Goal: Information Seeking & Learning: Learn about a topic

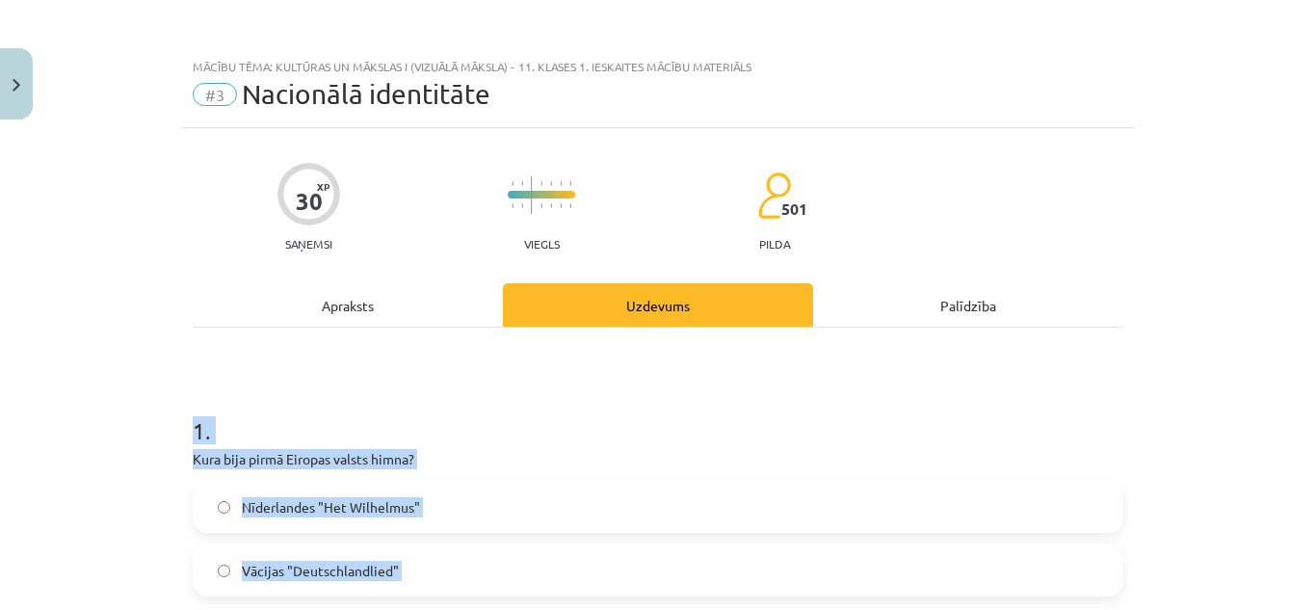
scroll to position [2231, 0]
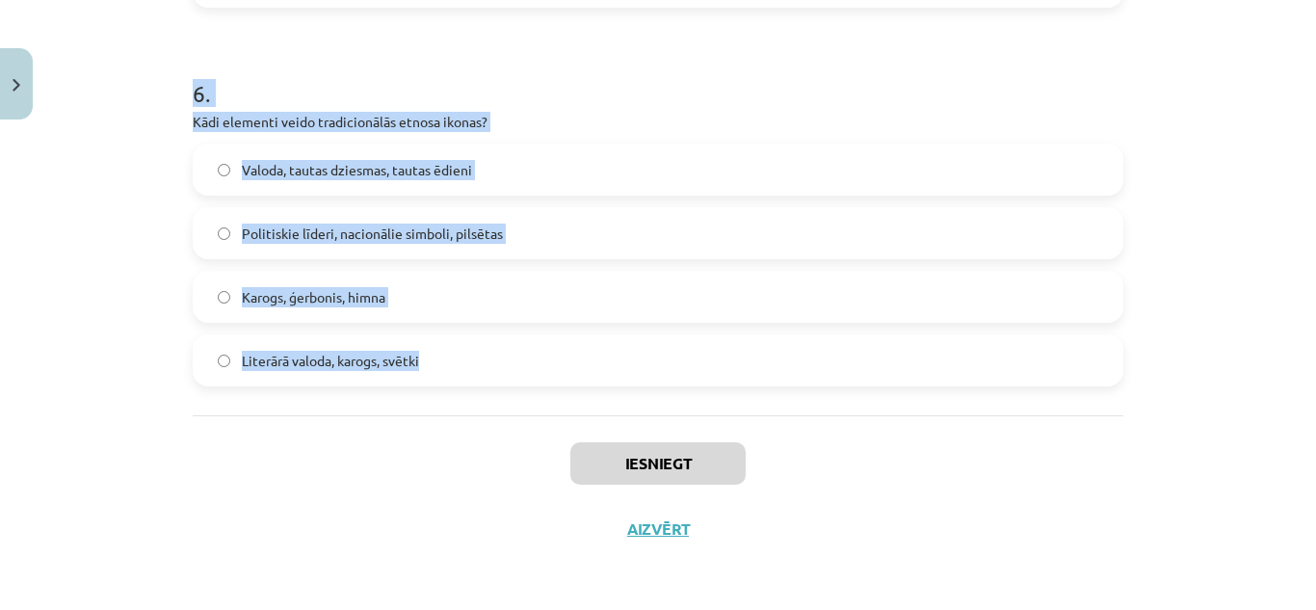
click at [142, 261] on div "Mācību tēma: Kultūras un mākslas i (vizuālā māksla) - 11. klases 1. ieskaites m…" at bounding box center [658, 305] width 1316 height 610
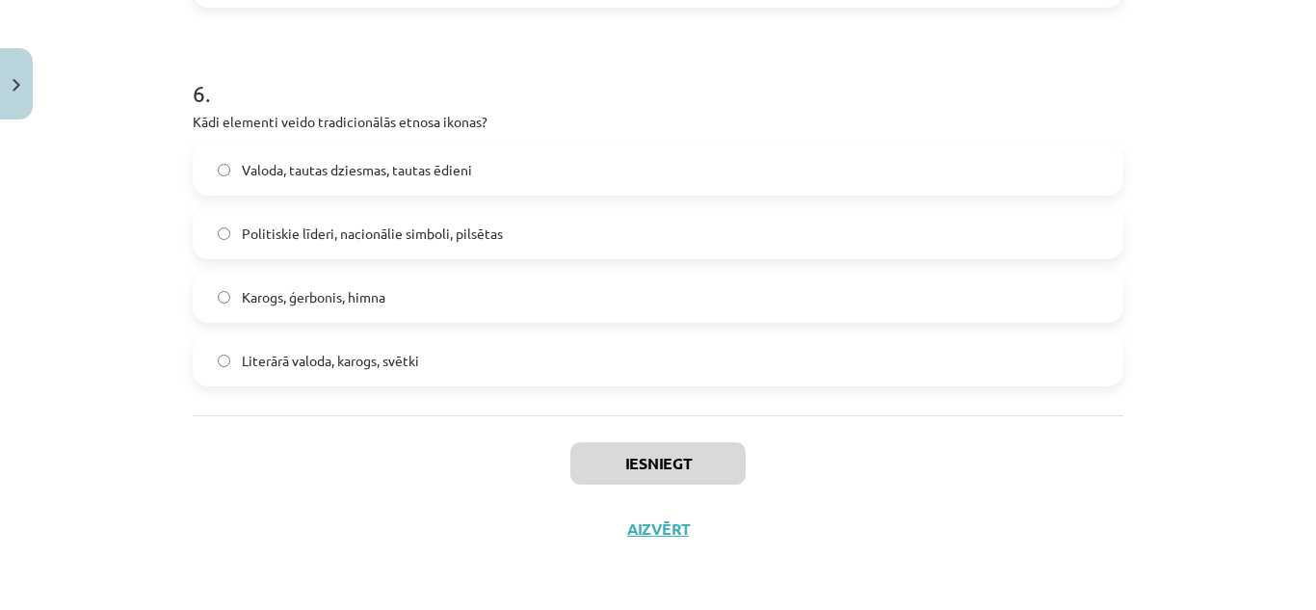
click at [301, 524] on div "Iesniegt Aizvērt" at bounding box center [658, 482] width 931 height 135
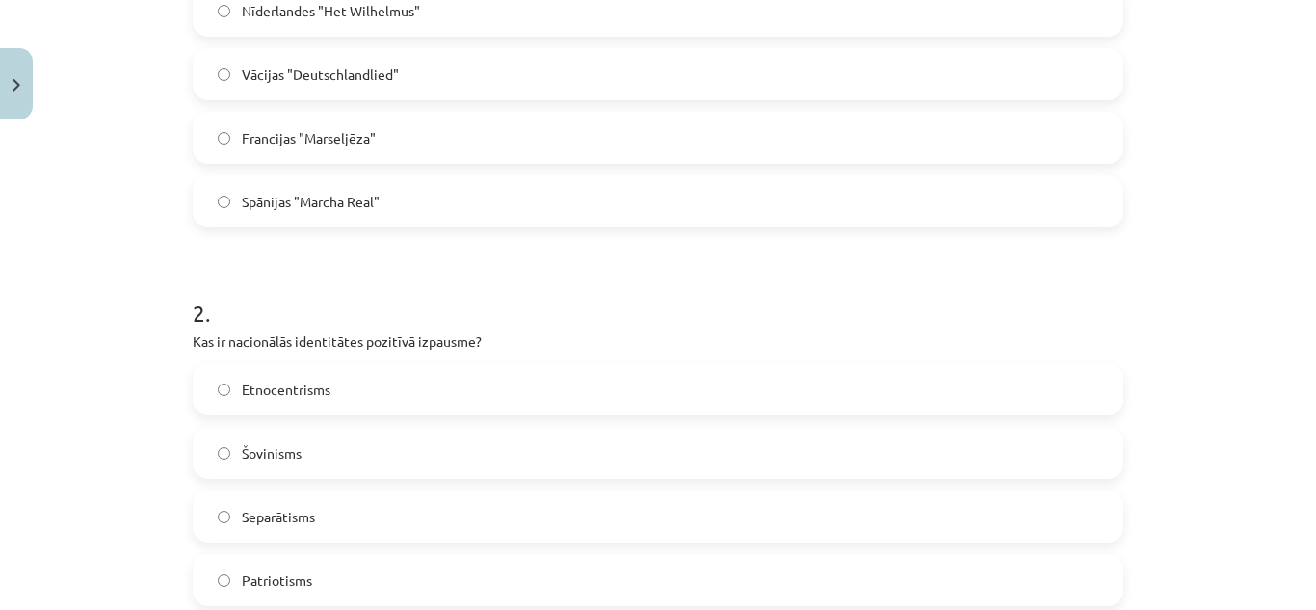
scroll to position [207, 0]
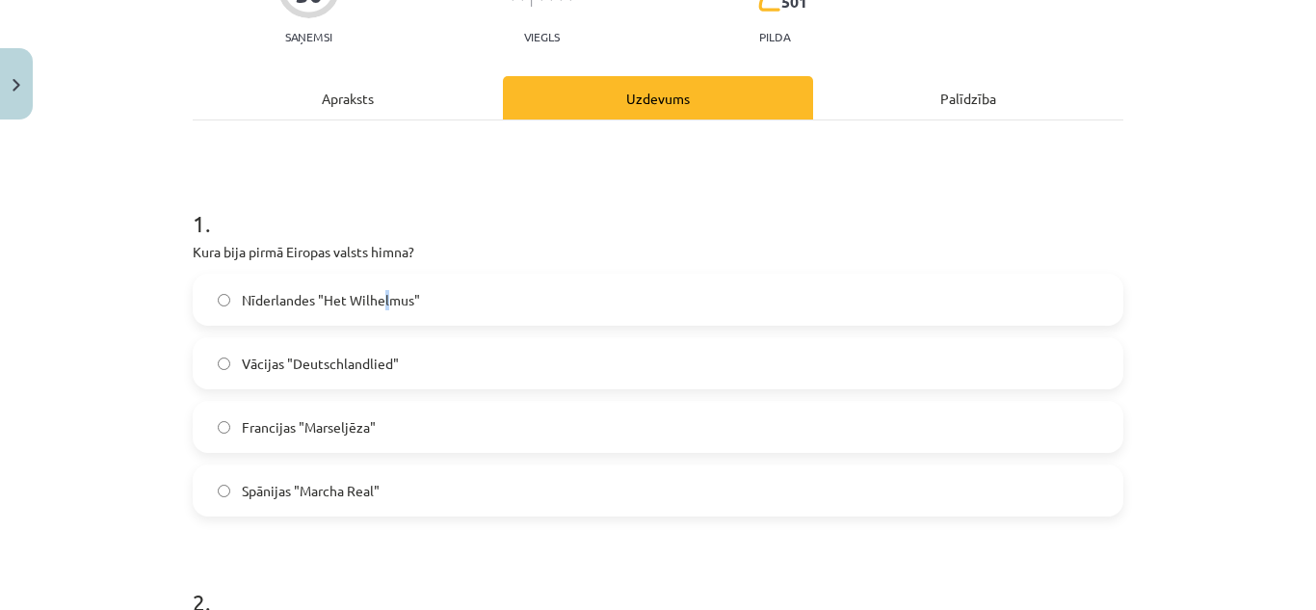
click at [380, 279] on label "Nīderlandes "Het Wilhelmus"" at bounding box center [658, 300] width 927 height 48
click at [435, 312] on label "Nīderlandes "Het Wilhelmus"" at bounding box center [658, 300] width 927 height 48
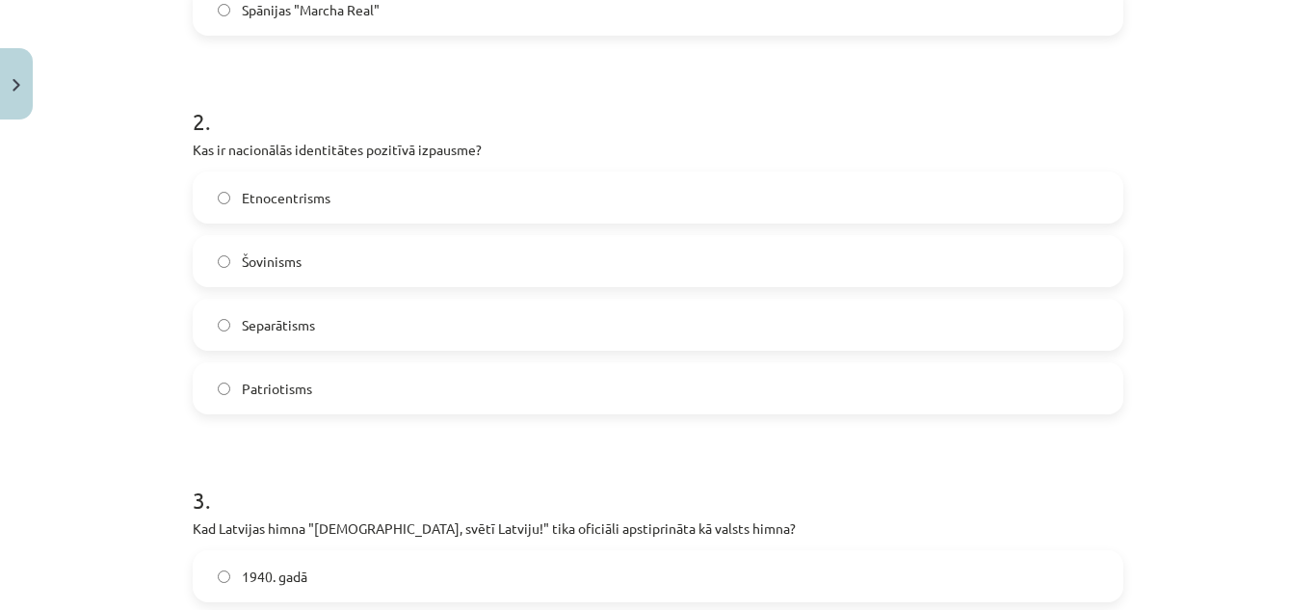
scroll to position [689, 0]
click at [328, 384] on label "Patriotisms" at bounding box center [658, 387] width 927 height 48
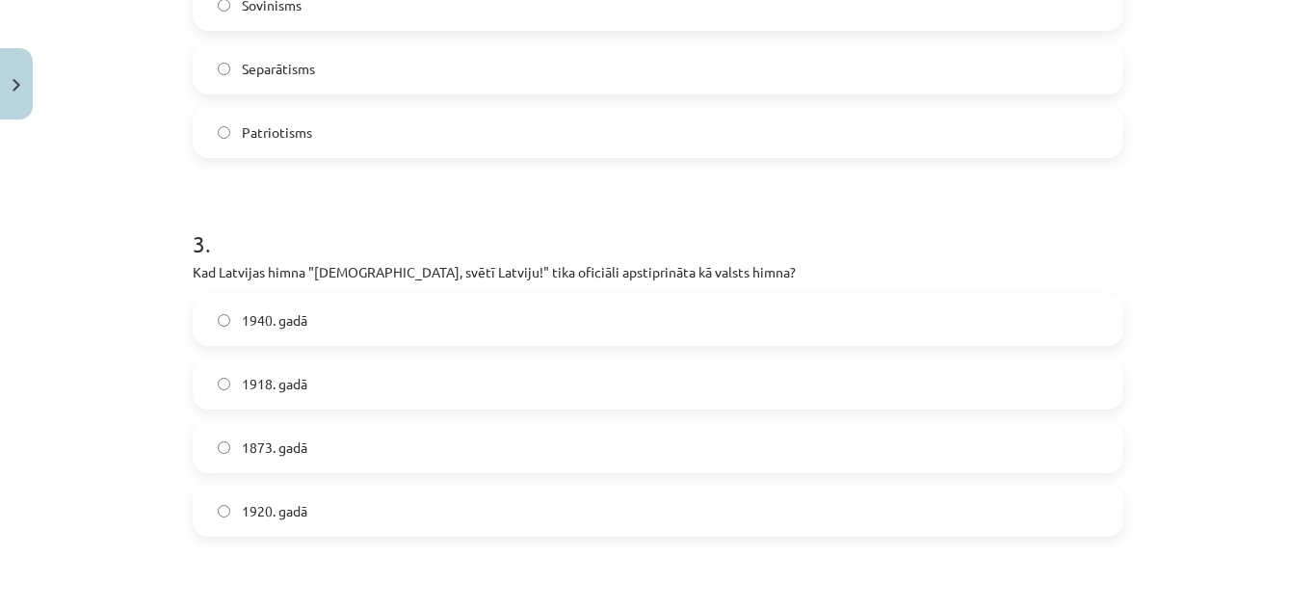
scroll to position [978, 0]
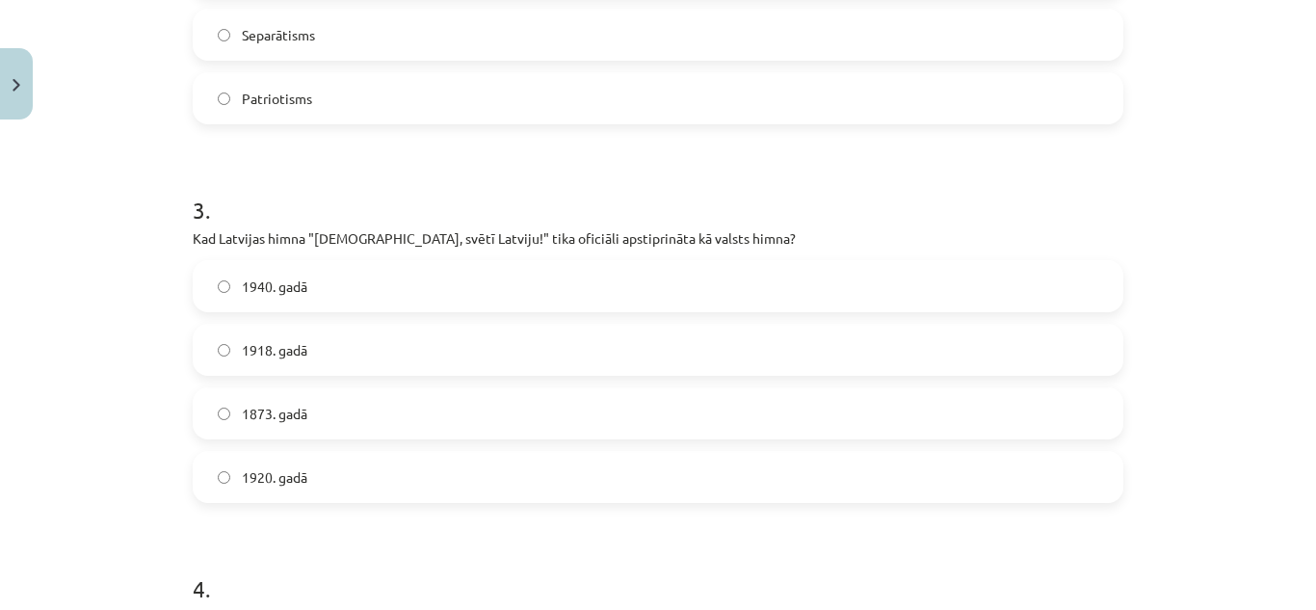
click at [324, 476] on label "1920. gadā" at bounding box center [658, 477] width 927 height 48
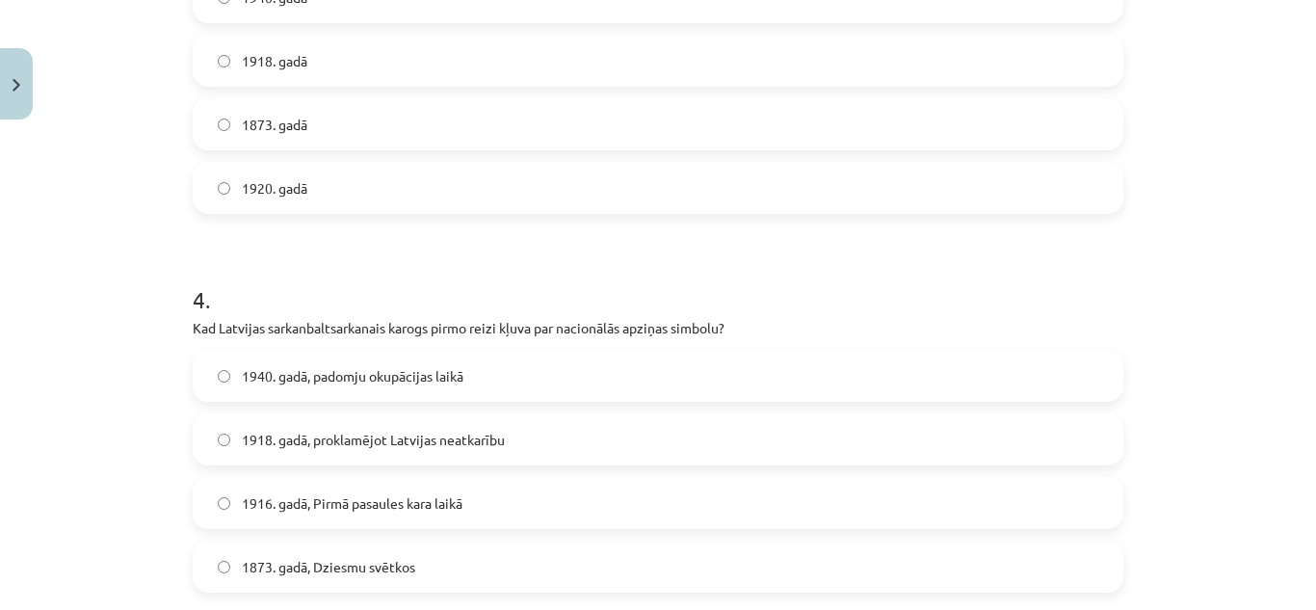
scroll to position [1363, 0]
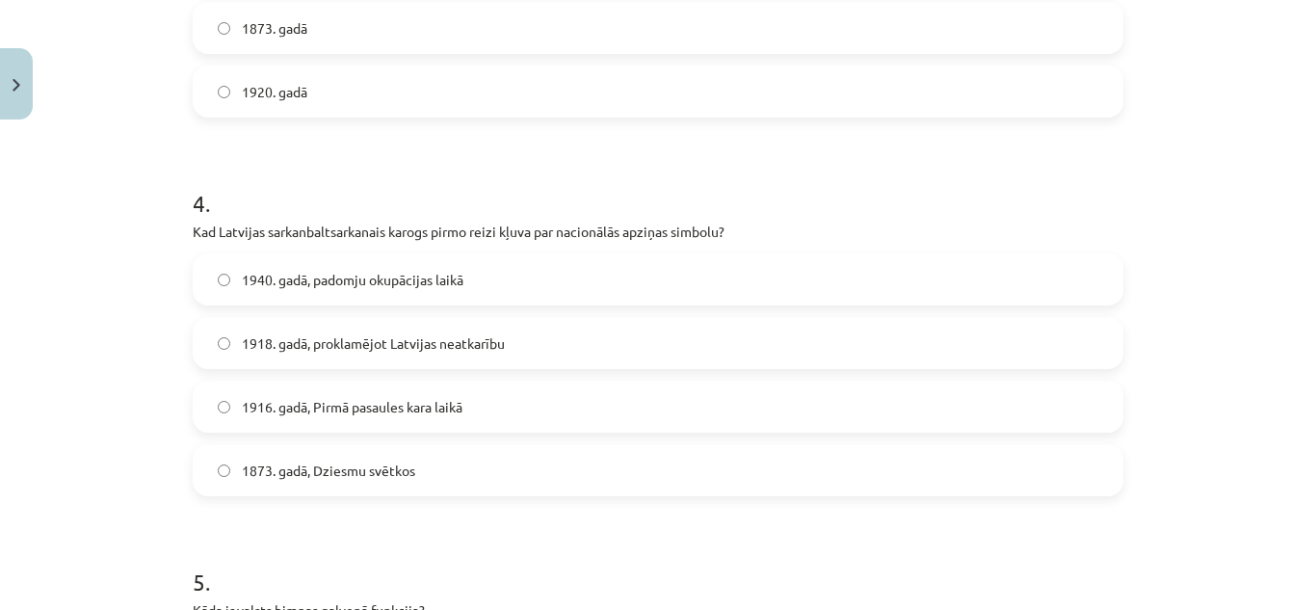
click at [371, 465] on span "1873. gadā, Dziesmu svētkos" at bounding box center [328, 471] width 173 height 20
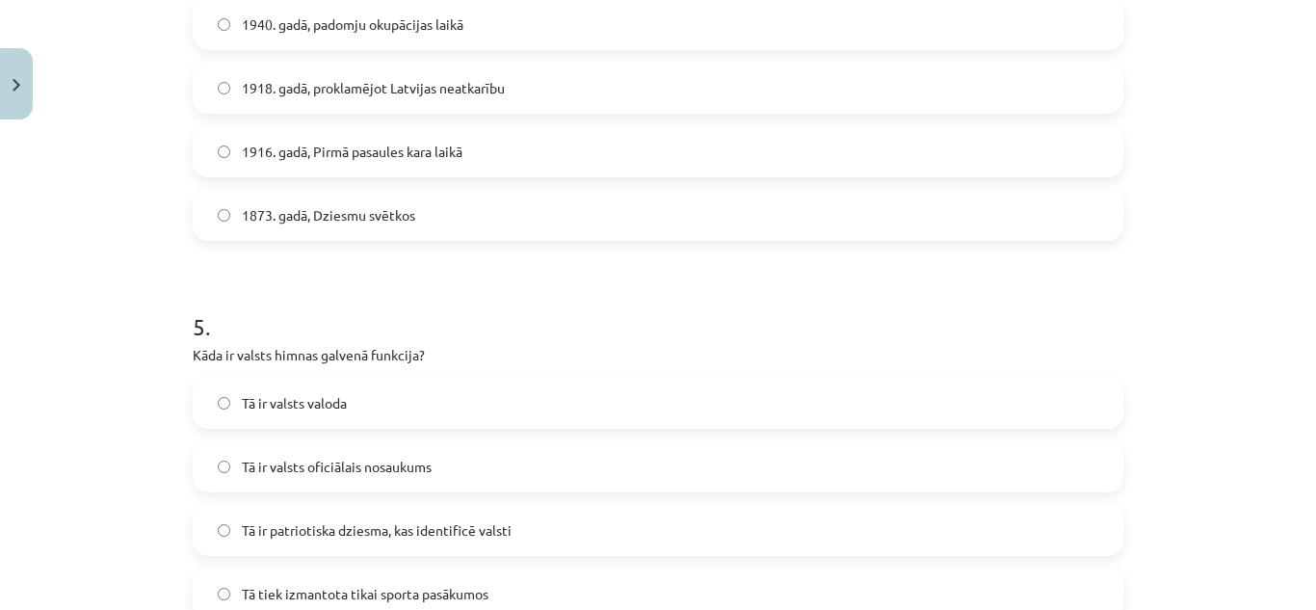
scroll to position [1652, 0]
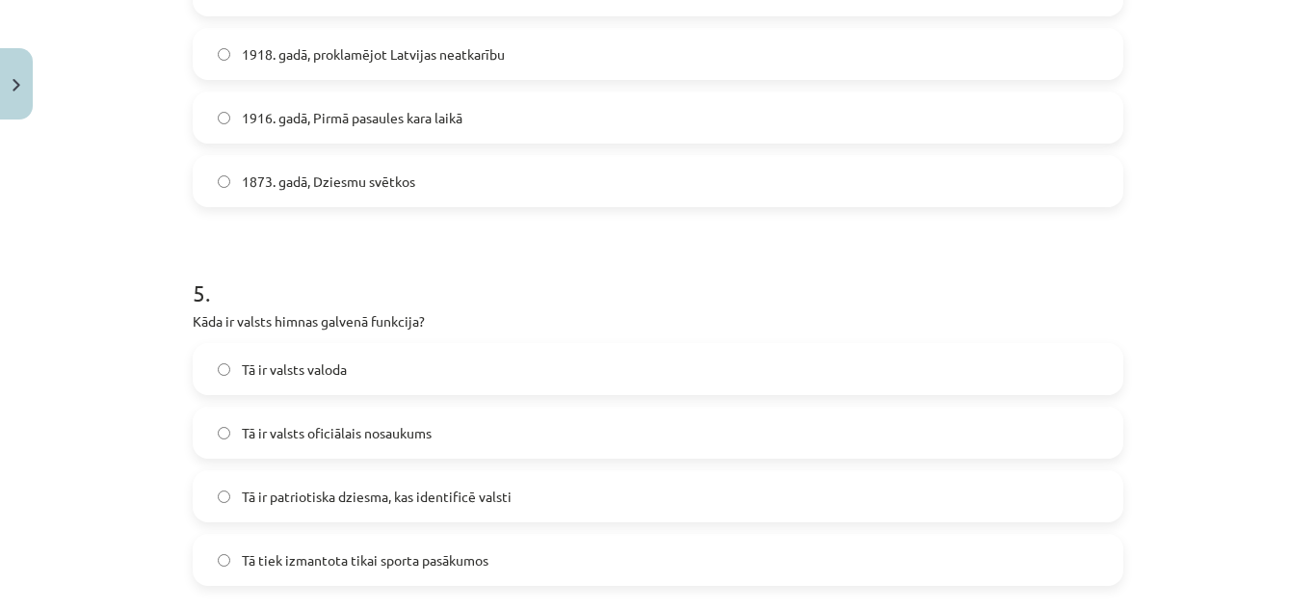
click at [357, 513] on label "Tā ir patriotiska dziesma, kas identificē valsti" at bounding box center [658, 496] width 927 height 48
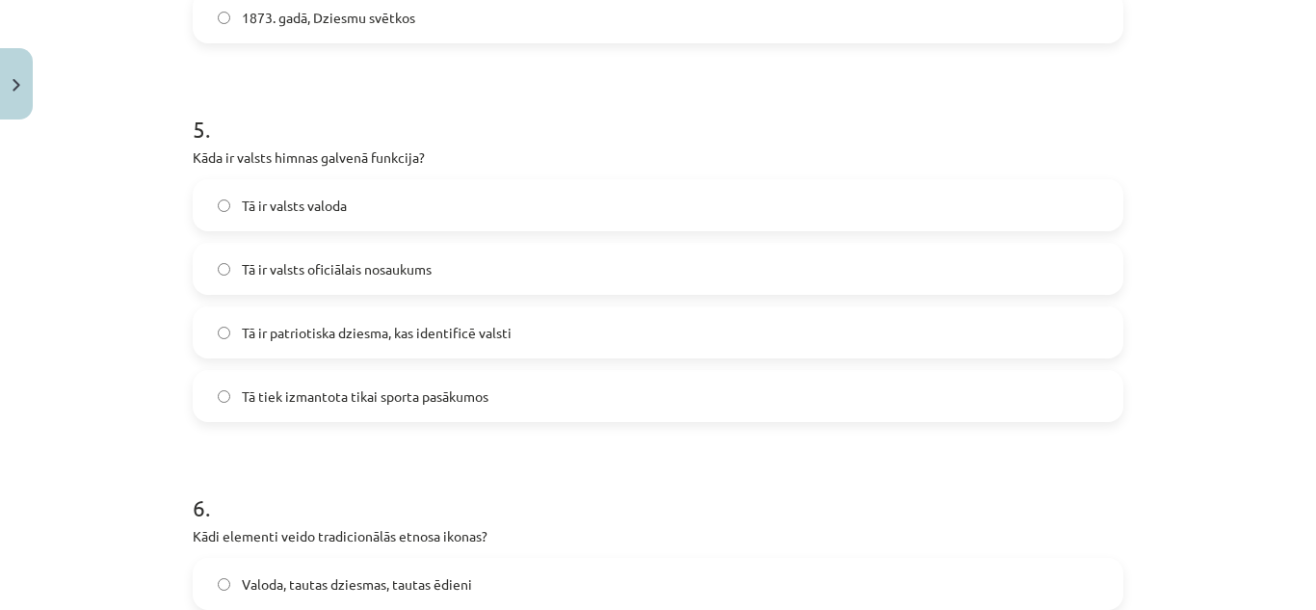
scroll to position [1942, 0]
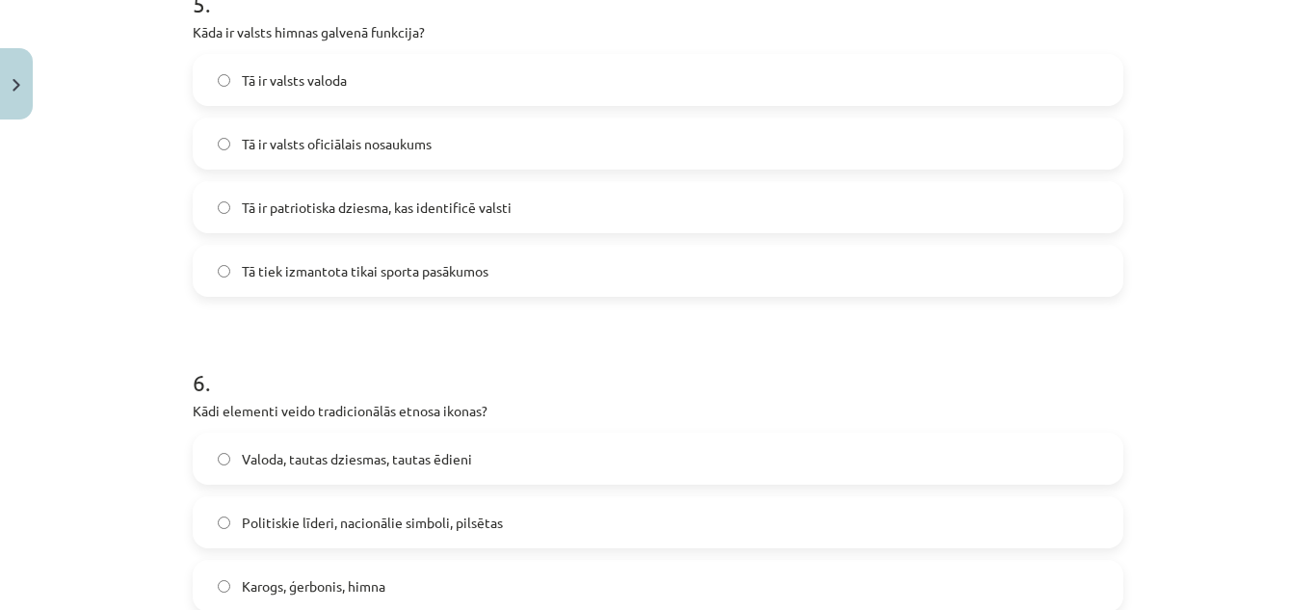
click at [434, 467] on span "Valoda, tautas dziesmas, tautas ēdieni" at bounding box center [357, 459] width 230 height 20
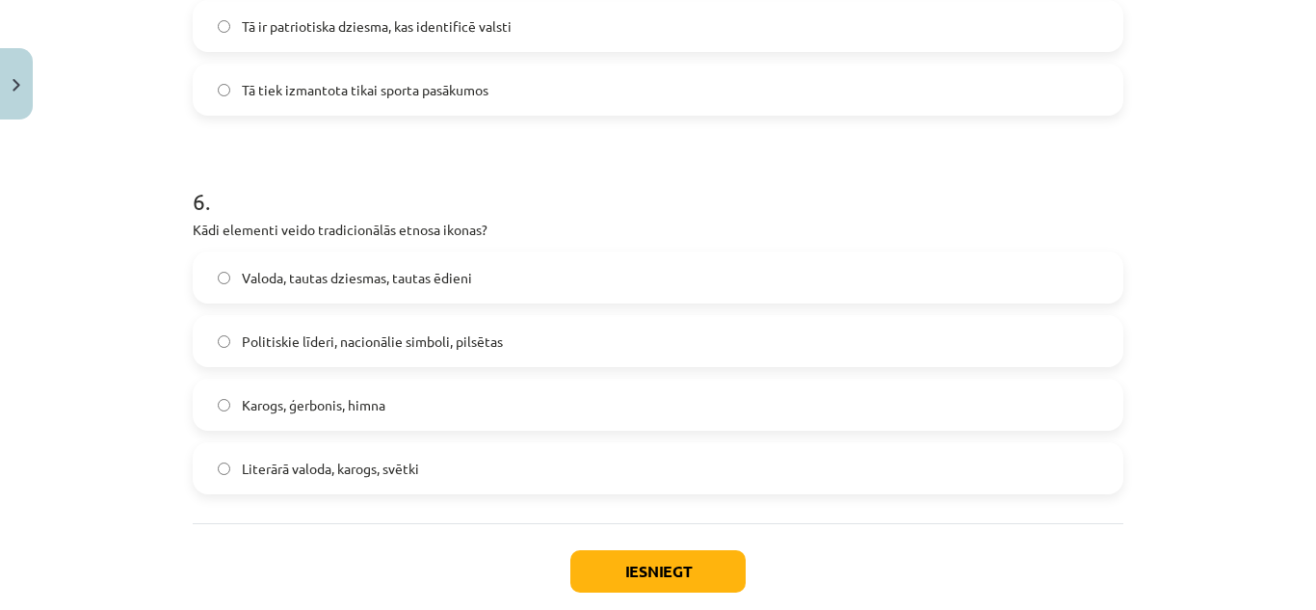
scroll to position [2134, 0]
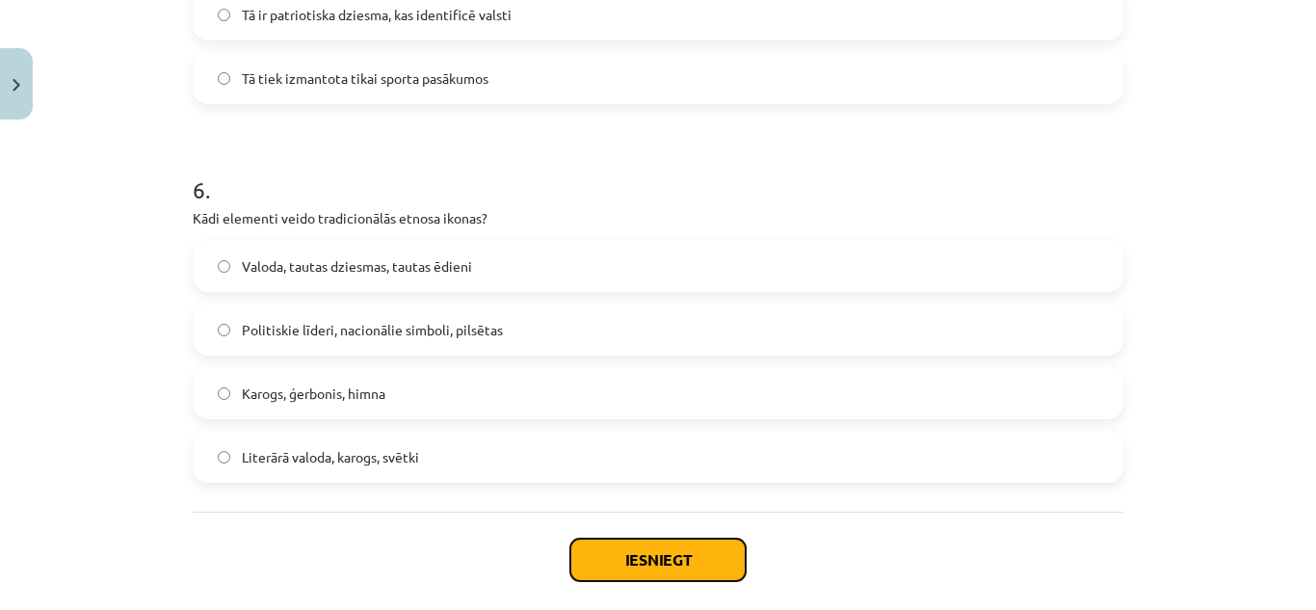
click at [710, 559] on button "Iesniegt" at bounding box center [657, 560] width 175 height 42
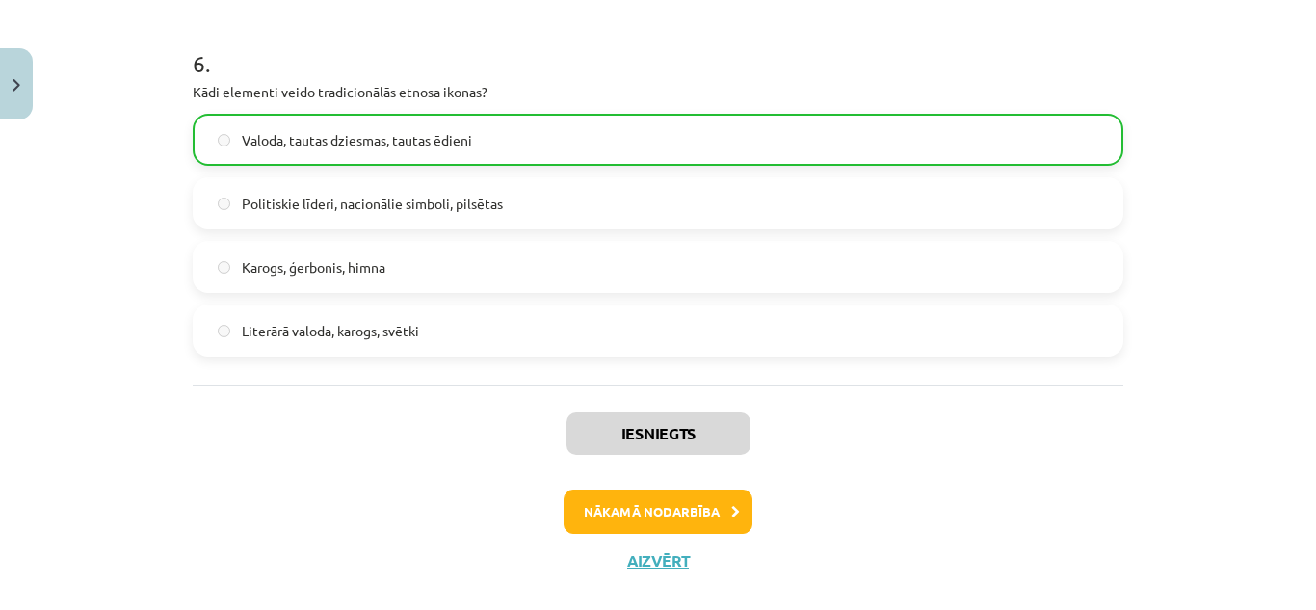
scroll to position [2292, 0]
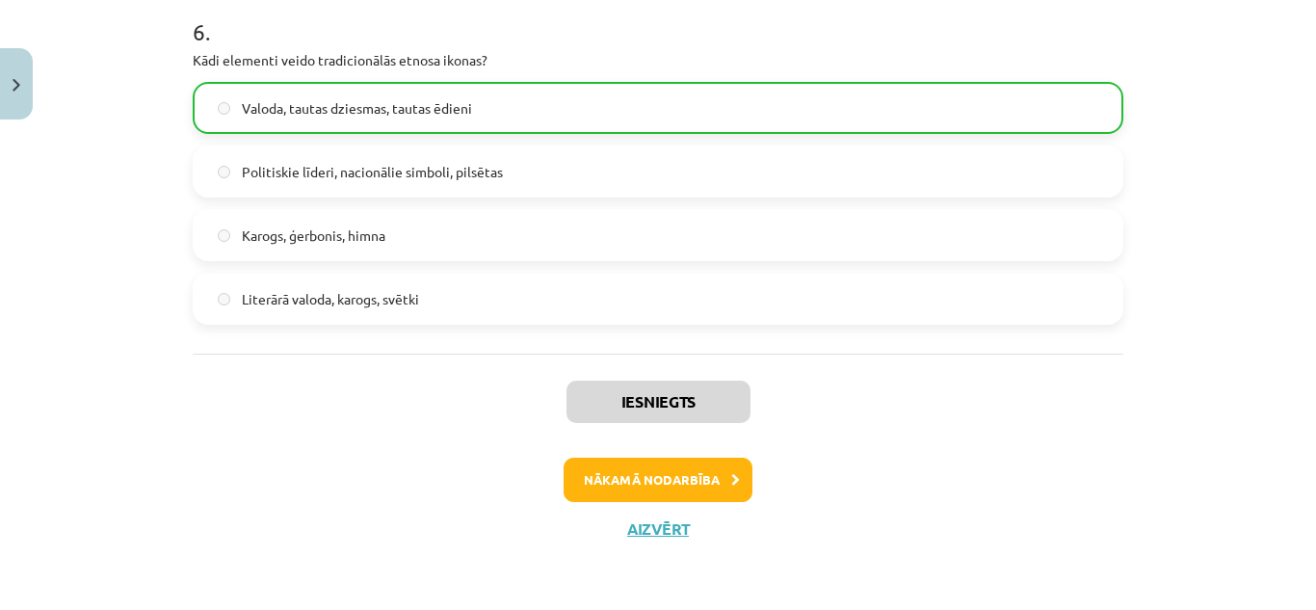
drag, startPoint x: 1227, startPoint y: 2, endPoint x: 951, endPoint y: 455, distance: 530.1
click at [951, 456] on div "Iesniegts Nākamā nodarbība Aizvērt" at bounding box center [658, 452] width 931 height 197
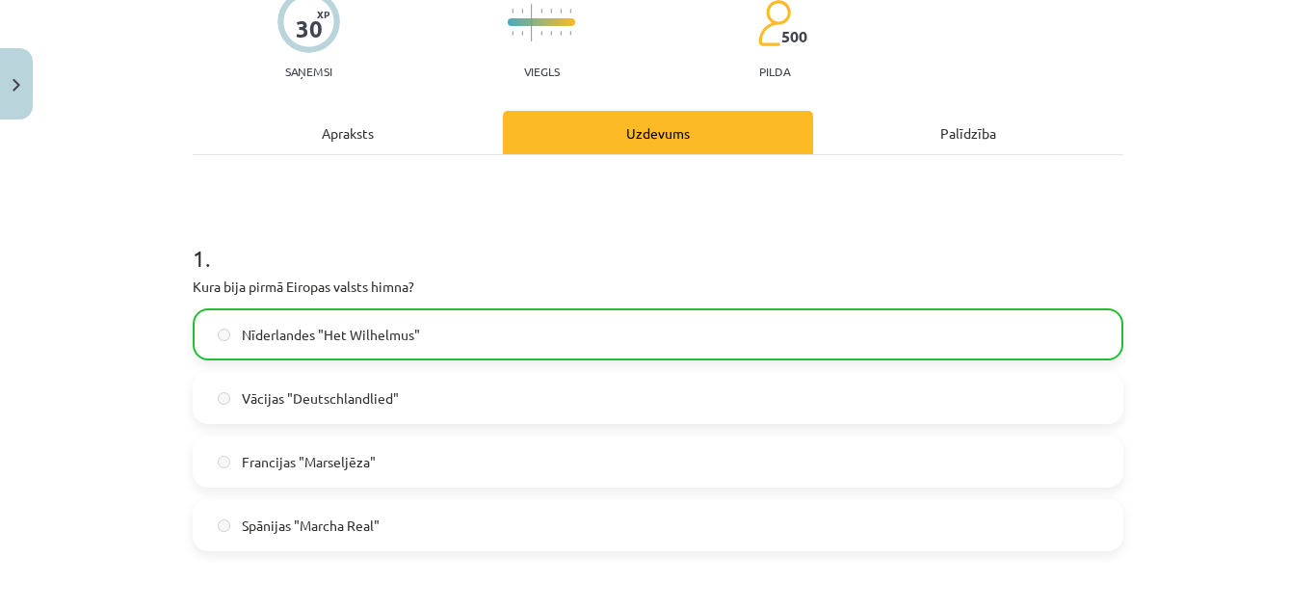
scroll to position [0, 0]
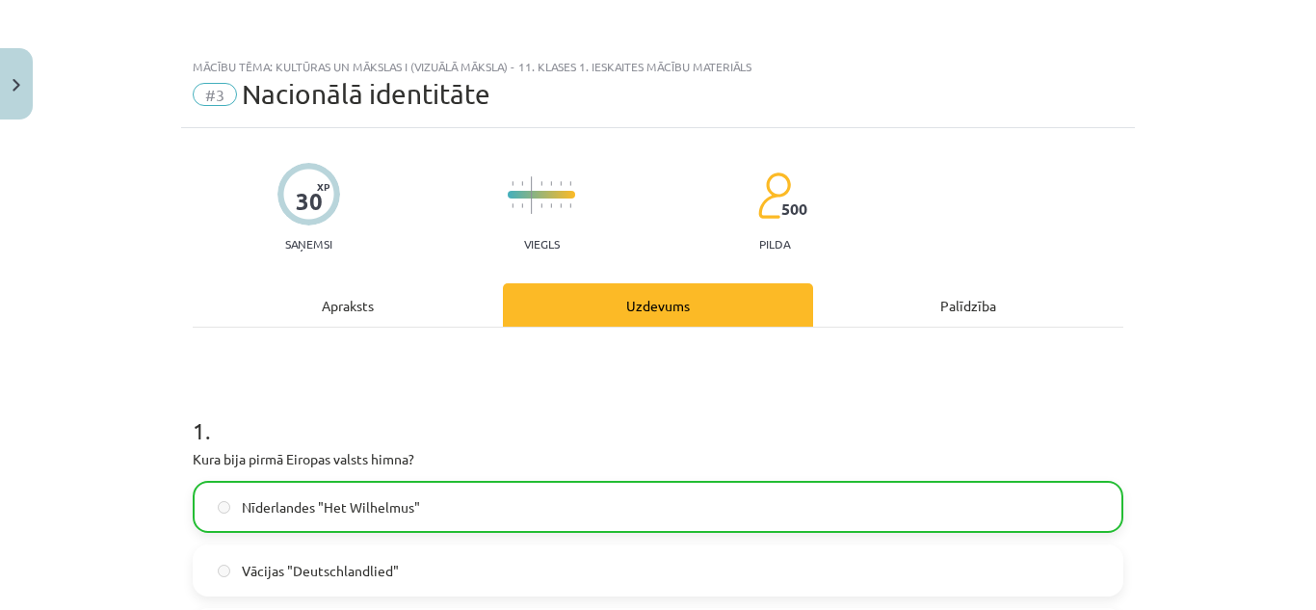
click at [242, 79] on span "Nacionālā identitāte" at bounding box center [366, 94] width 249 height 32
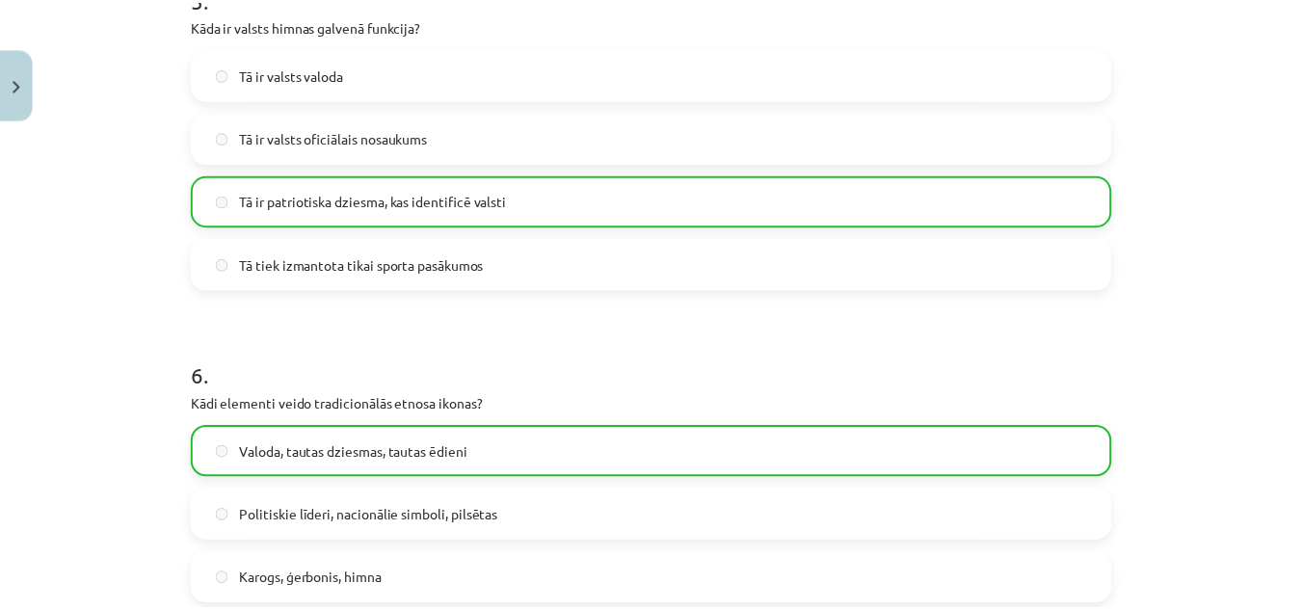
scroll to position [2292, 0]
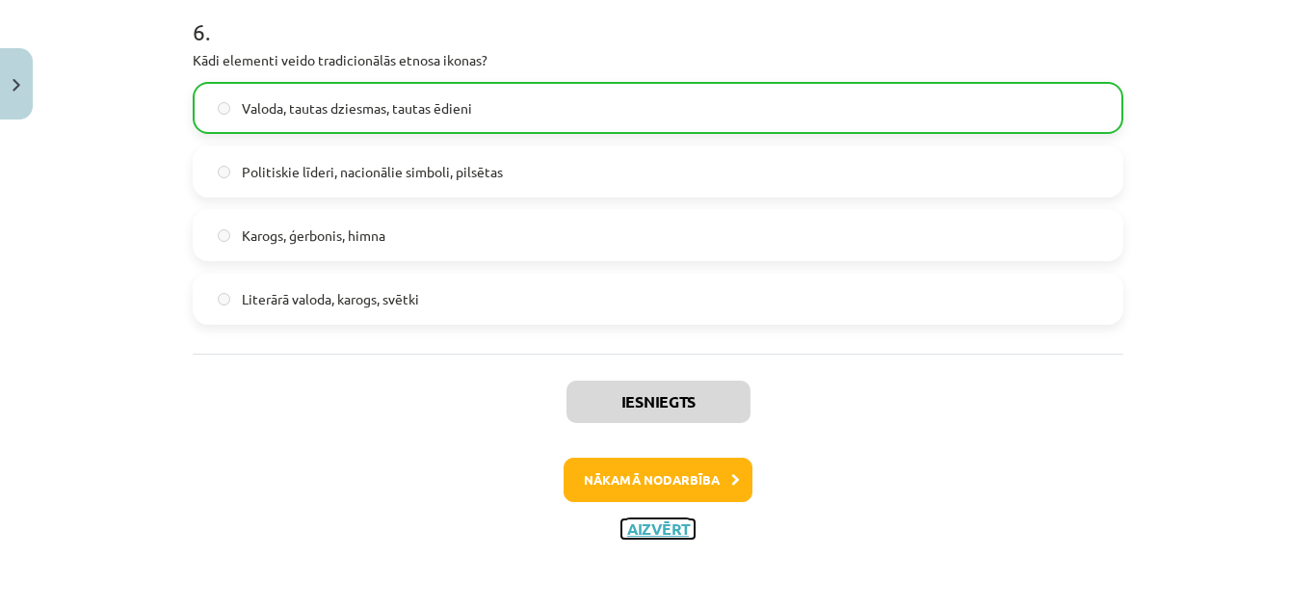
click at [655, 526] on button "Aizvērt" at bounding box center [657, 528] width 73 height 19
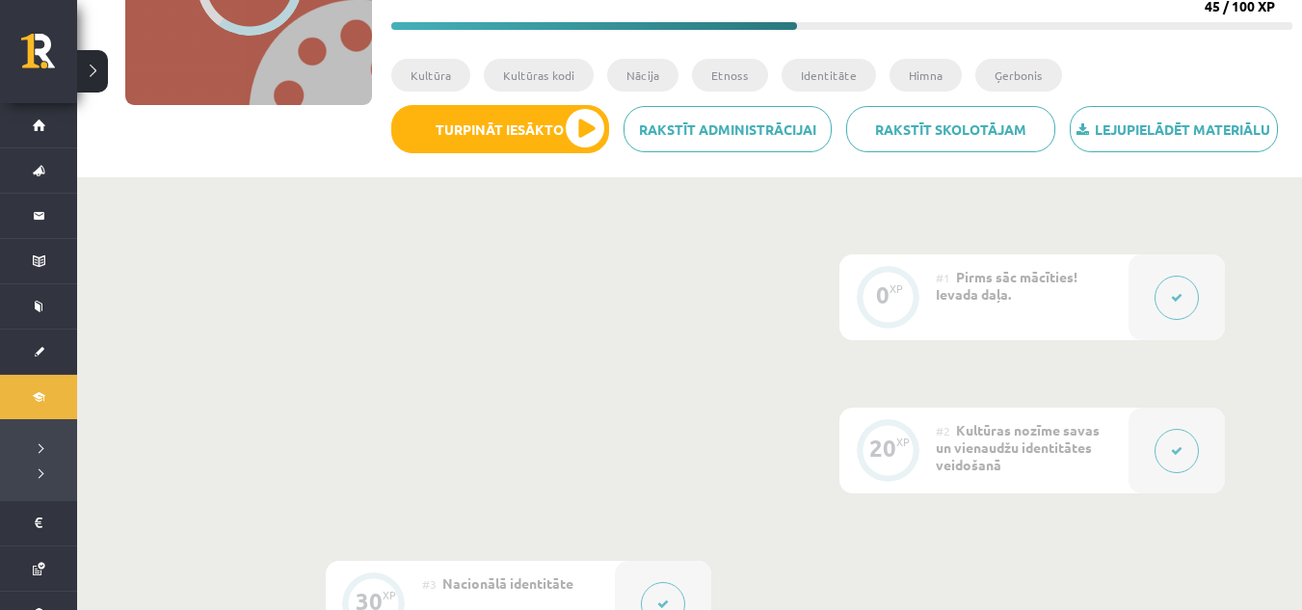
scroll to position [0, 0]
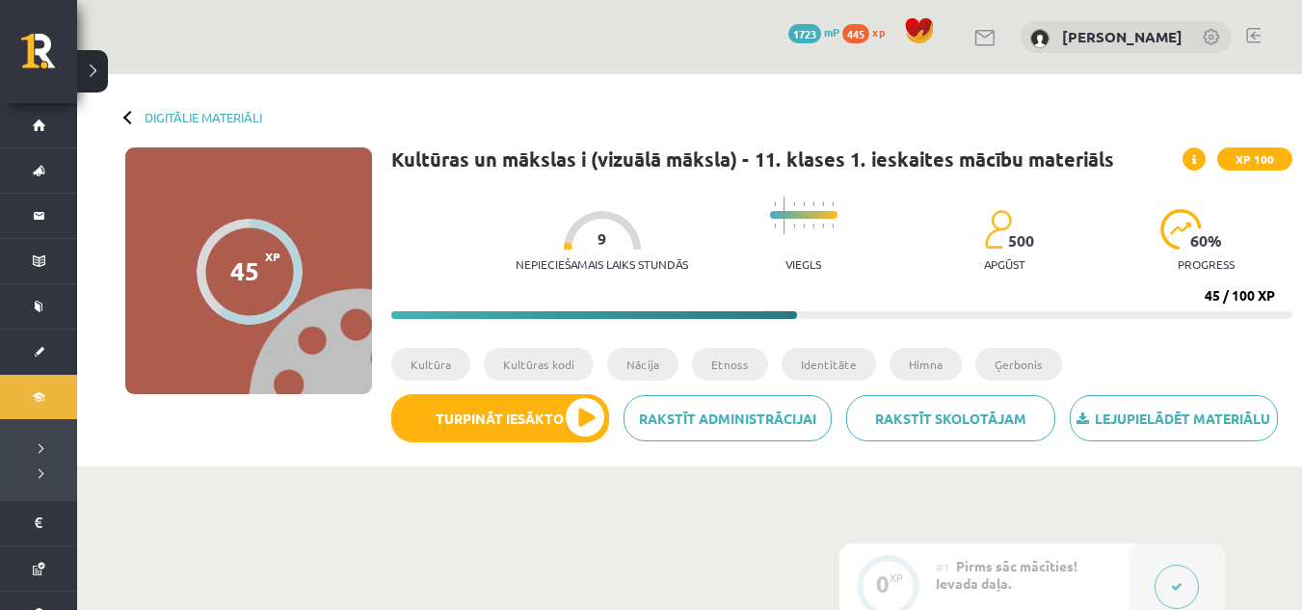
click at [1258, 19] on div "0 Dāvanas 1723 mP 445 xp [PERSON_NAME]" at bounding box center [689, 37] width 1225 height 74
click at [1252, 26] on div "0 Dāvanas 1723 mP 445 xp [PERSON_NAME]" at bounding box center [689, 37] width 1225 height 74
click at [1250, 34] on link at bounding box center [1253, 35] width 14 height 15
